Goal: Information Seeking & Learning: Learn about a topic

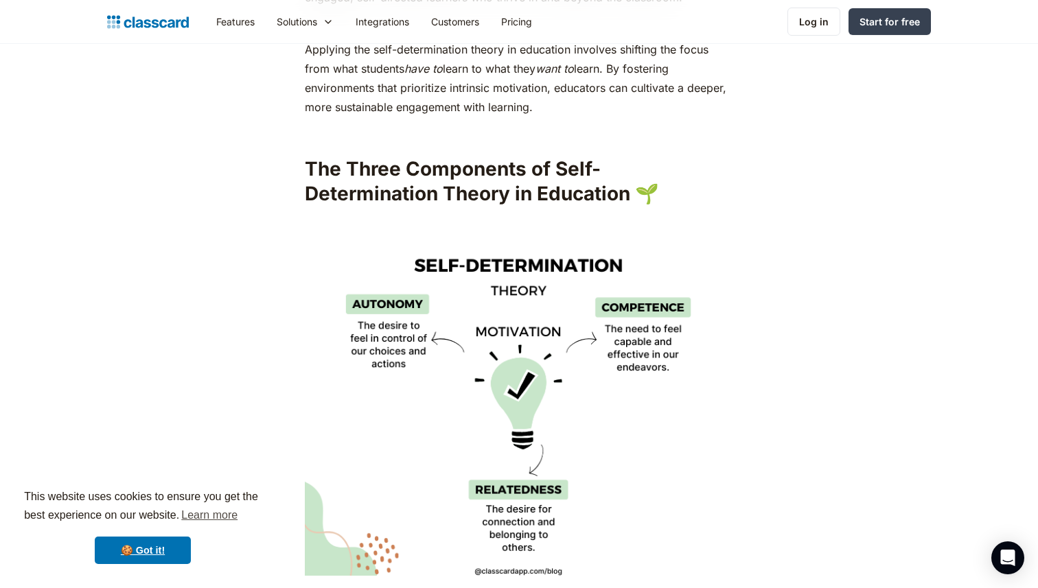
scroll to position [1915, 0]
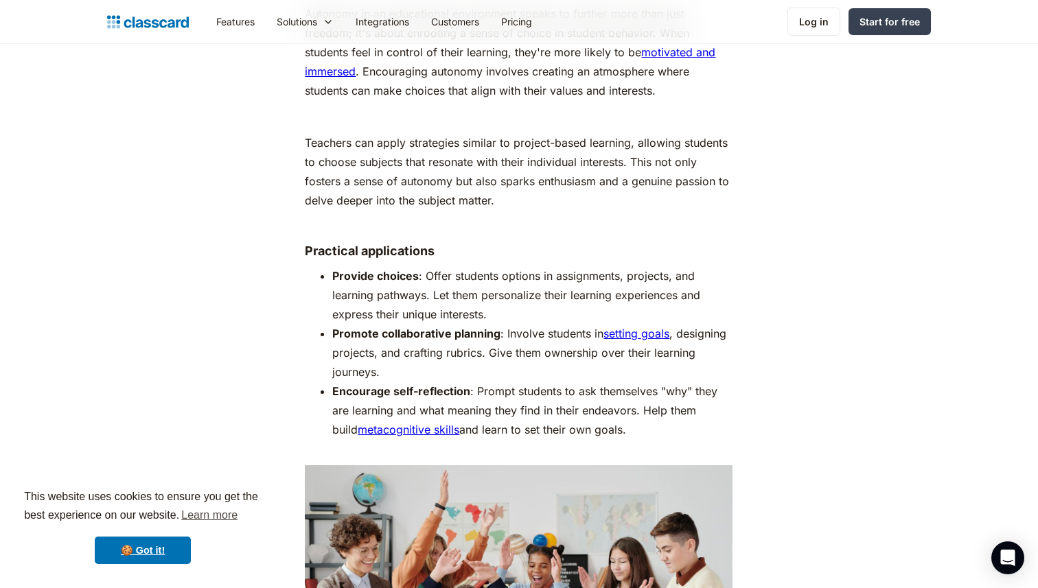
scroll to position [2555, 0]
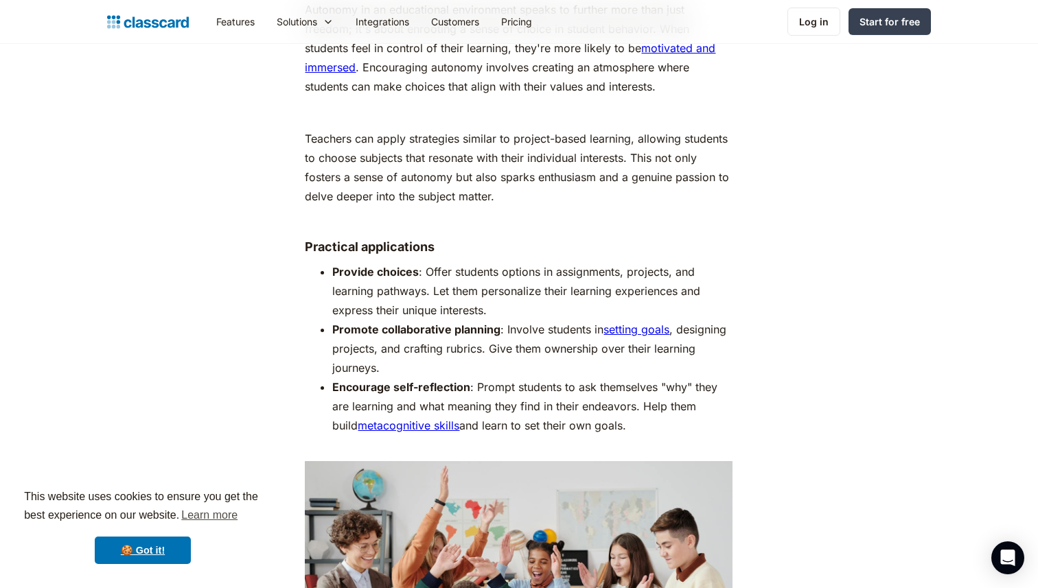
drag, startPoint x: 306, startPoint y: 229, endPoint x: 446, endPoint y: 218, distance: 140.4
click at [408, 264] on li "Provide choices : Offer students options in assignments, projects, and learning…" at bounding box center [532, 291] width 400 height 58
drag, startPoint x: 426, startPoint y: 256, endPoint x: 463, endPoint y: 256, distance: 36.4
click at [463, 262] on li "Provide choices : Offer students options in assignments, projects, and learning…" at bounding box center [532, 291] width 400 height 58
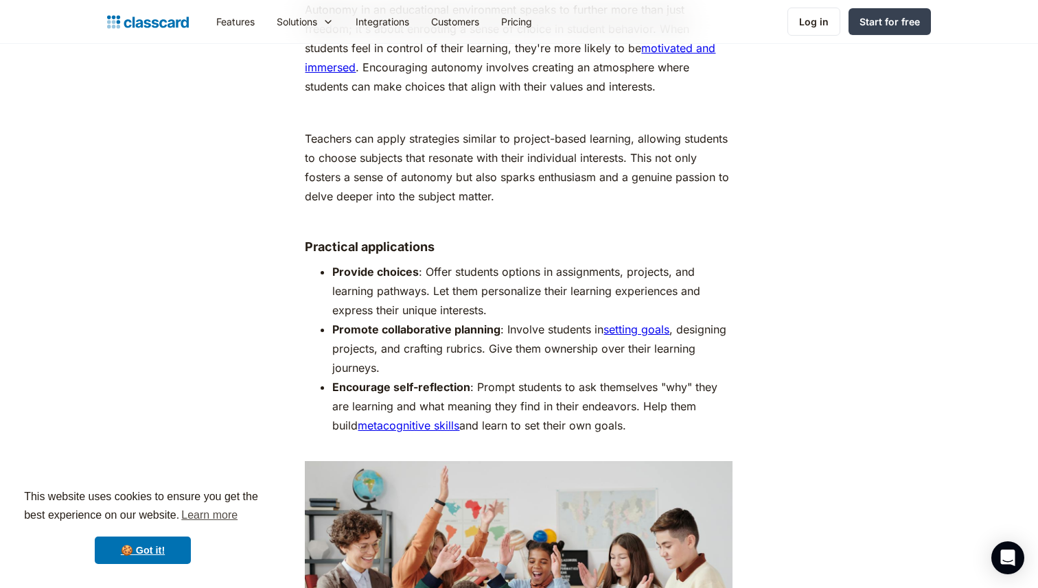
click at [480, 262] on li "Provide choices : Offer students options in assignments, projects, and learning…" at bounding box center [532, 291] width 400 height 58
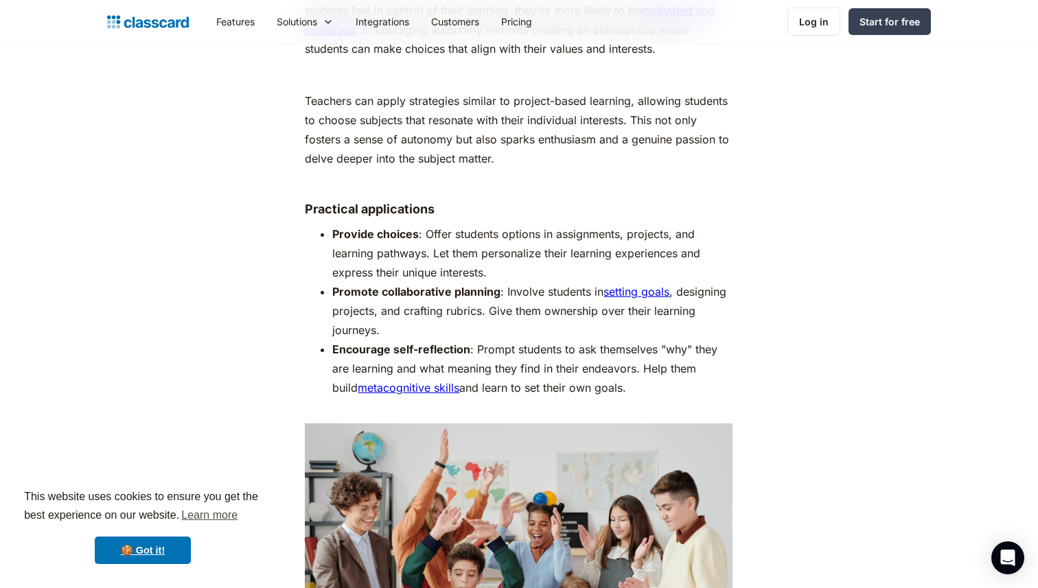
scroll to position [2593, 0]
drag, startPoint x: 356, startPoint y: 350, endPoint x: 495, endPoint y: 350, distance: 139.3
click at [495, 350] on li "Encourage self-reflection : Prompt students to ask themselves "why" they are le…" at bounding box center [532, 377] width 400 height 77
click at [518, 351] on li "Encourage self-reflection : Prompt students to ask themselves "why" they are le…" at bounding box center [532, 377] width 400 height 77
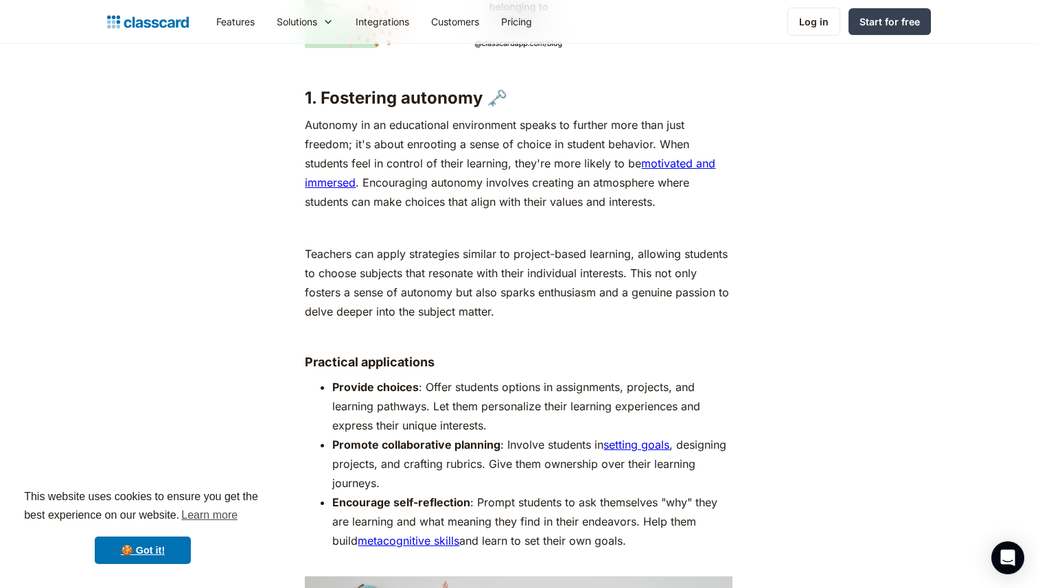
scroll to position [2438, 0]
click at [603, 443] on li "Promote collaborative planning : Involve students in setting goals , designing …" at bounding box center [532, 466] width 400 height 58
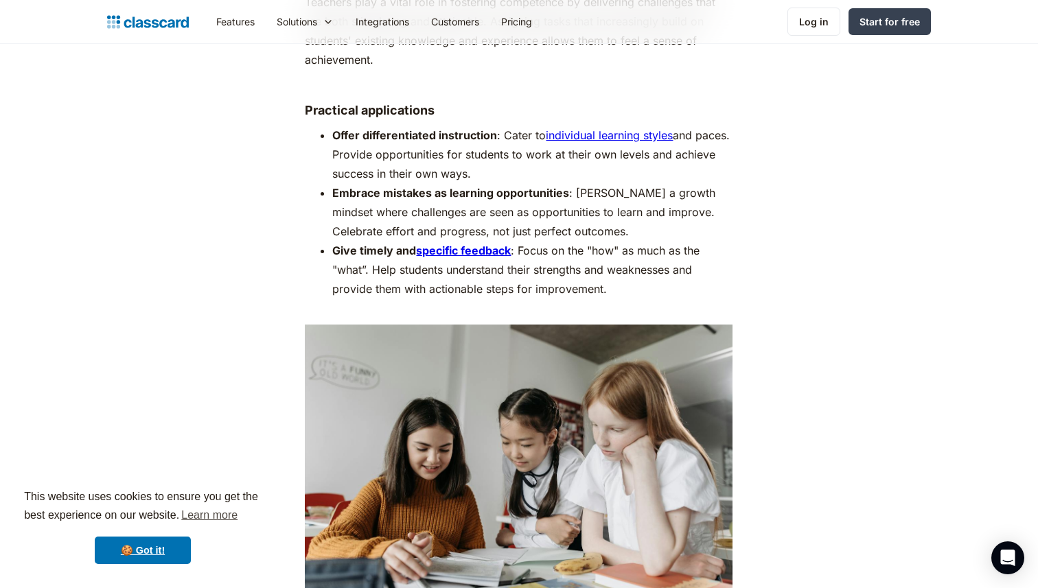
scroll to position [3512, 0]
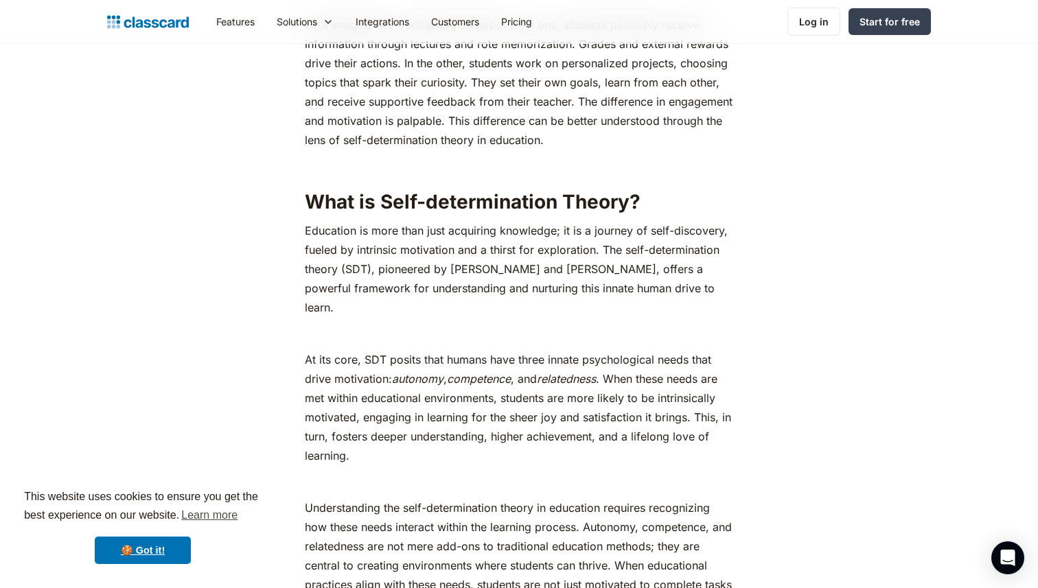
scroll to position [765, 0]
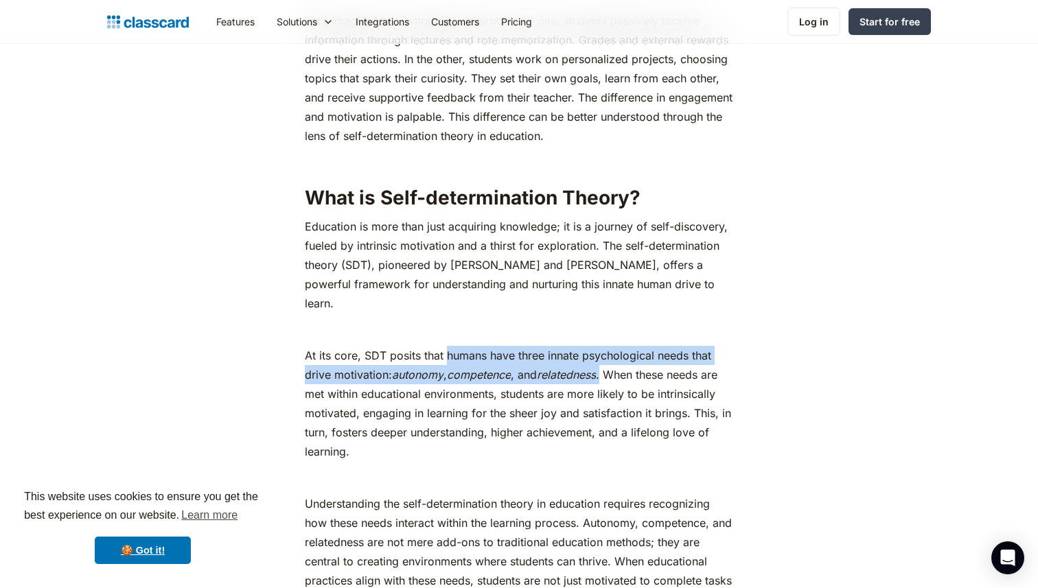
drag, startPoint x: 448, startPoint y: 336, endPoint x: 609, endPoint y: 352, distance: 162.1
click at [609, 352] on p "At its core, SDT posits that humans have three innate psychological needs that …" at bounding box center [519, 403] width 428 height 115
copy p "humans have three innate psychological needs that drive motivation: autonomy , …"
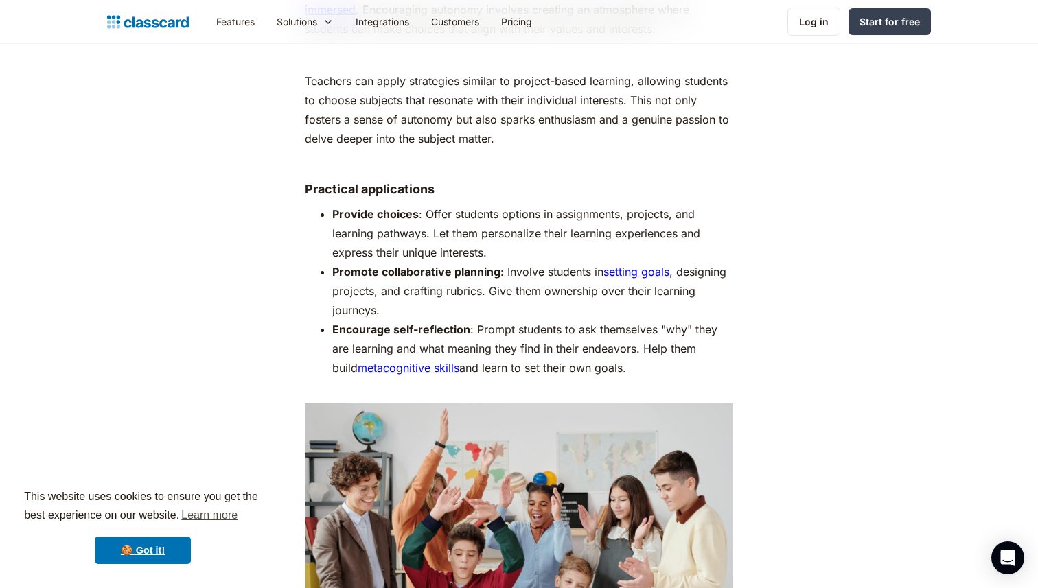
scroll to position [2613, 0]
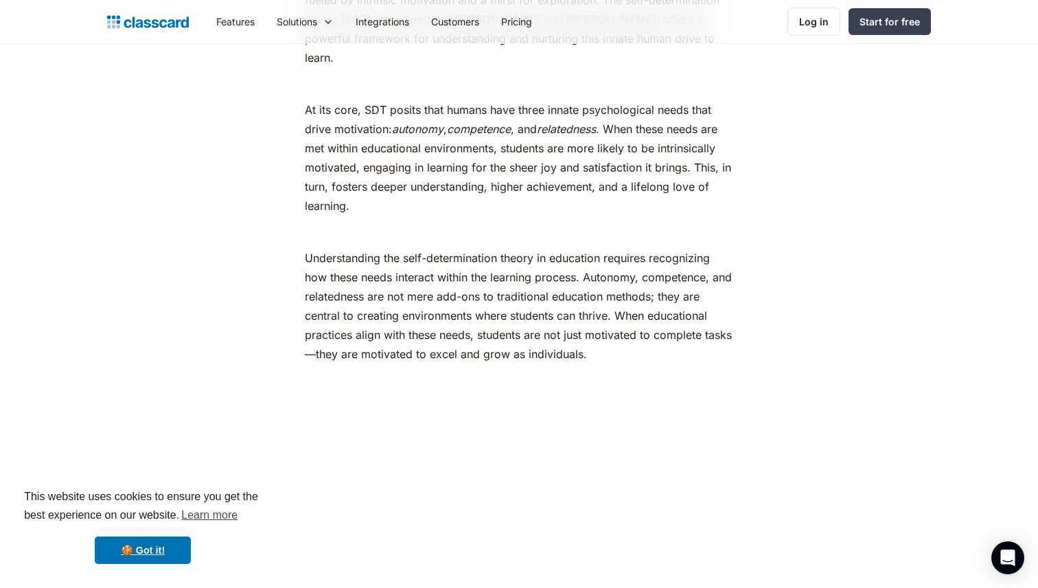
scroll to position [1016, 0]
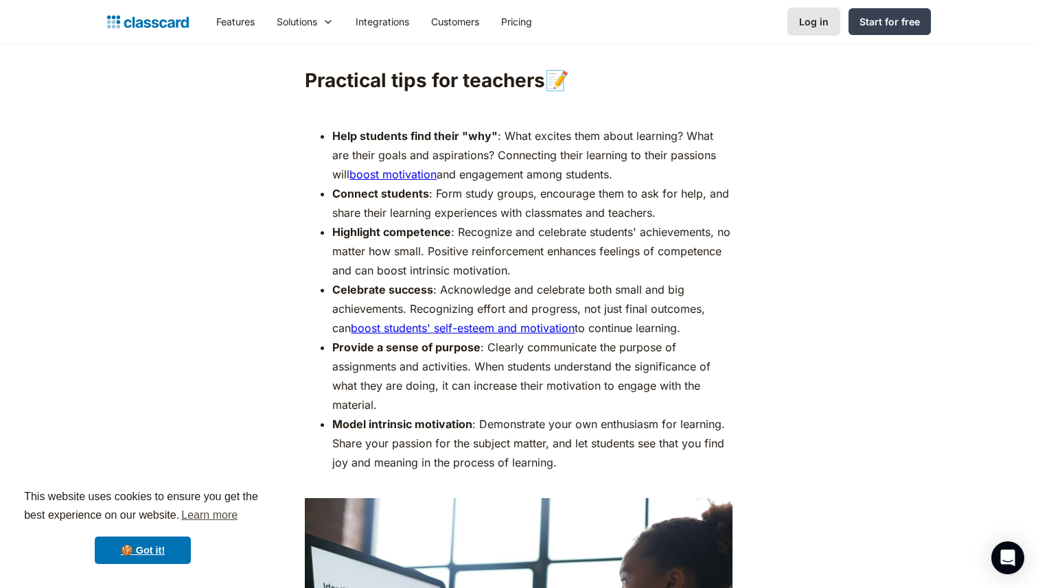
scroll to position [4395, 0]
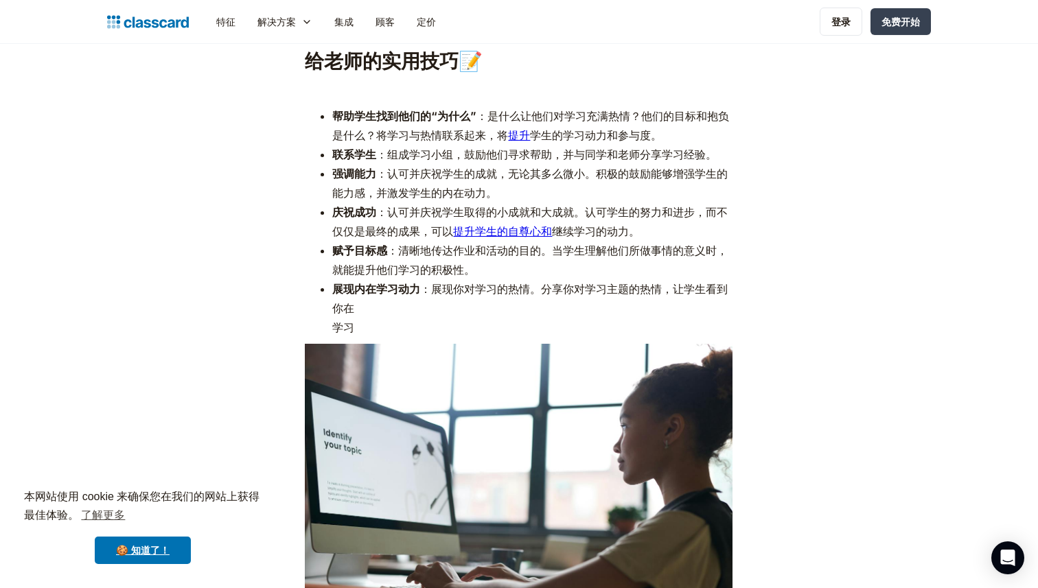
click at [710, 202] on li "强调能力 ：认可并庆祝学生的成就，无论其多么微小。积极的鼓励能够增强学生的能力感，并激发学生的内在动力。" at bounding box center [532, 183] width 400 height 38
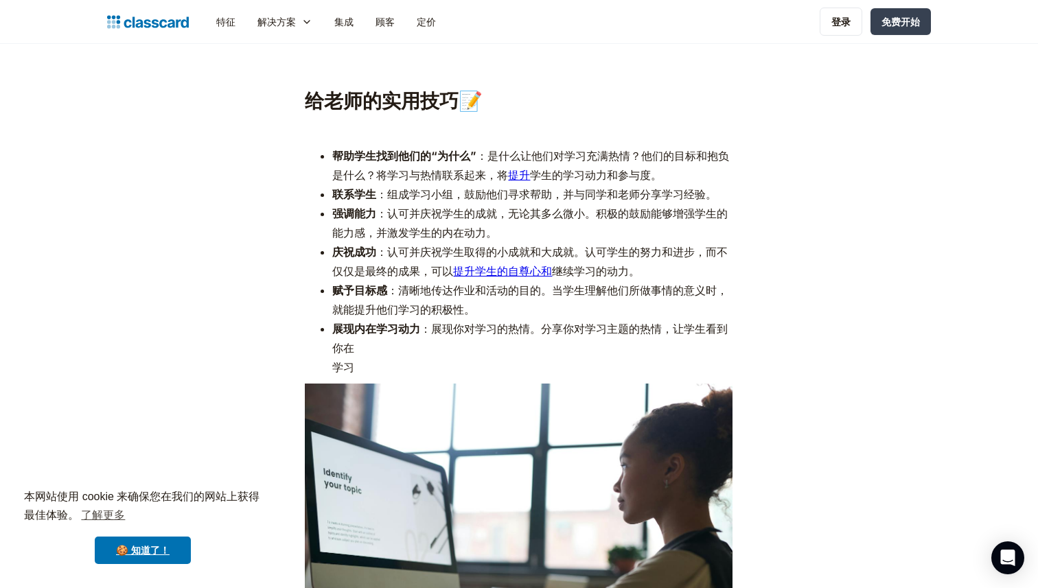
scroll to position [4083, 0]
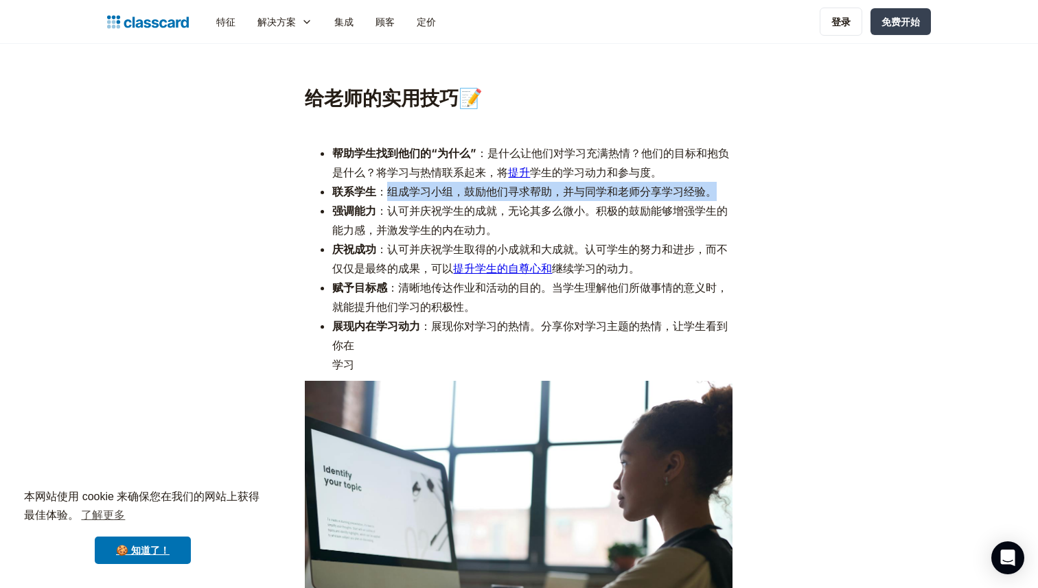
drag, startPoint x: 391, startPoint y: 190, endPoint x: 712, endPoint y: 192, distance: 321.2
click at [712, 192] on font "：组成学习小组，鼓励他们寻求帮助，并与同学和老师分享学习经验。" at bounding box center [546, 192] width 340 height 14
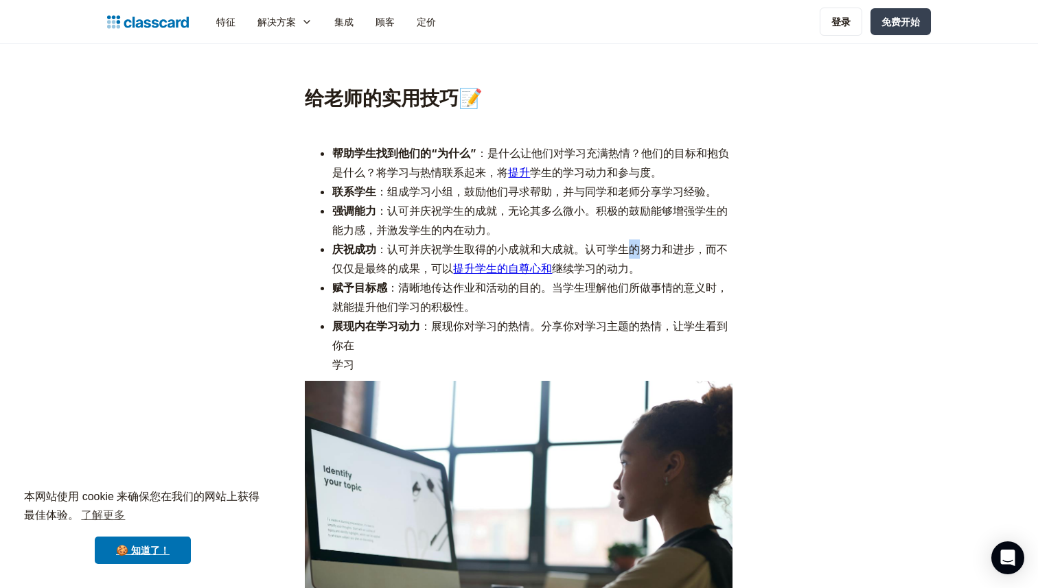
click at [634, 242] on font "：认可并庆祝学生取得的小成就和大成就。认可学生的努力和进步，而不仅仅是最终的成果，可以" at bounding box center [529, 258] width 395 height 33
click at [370, 132] on p "‍" at bounding box center [519, 126] width 428 height 19
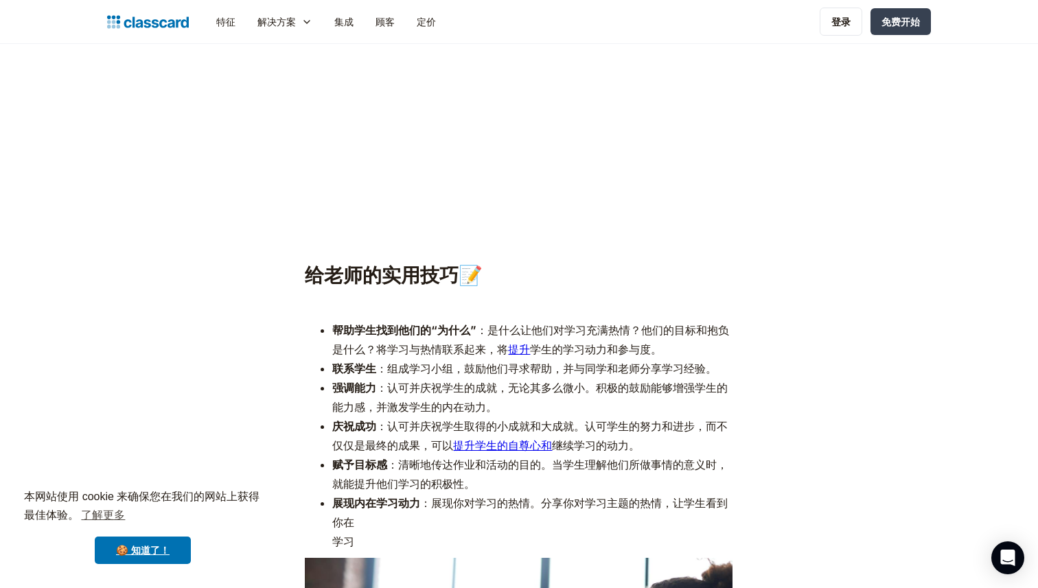
scroll to position [3783, 0]
